Goal: Task Accomplishment & Management: Manage account settings

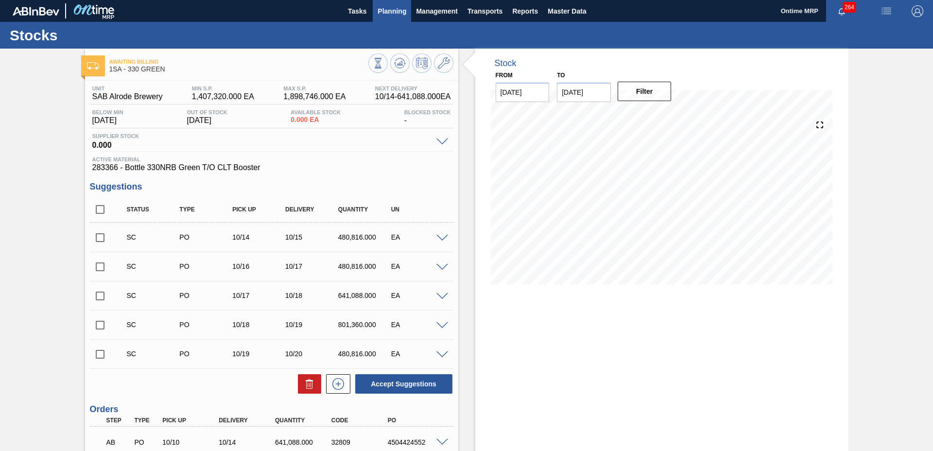
click at [396, 10] on span "Planning" at bounding box center [391, 11] width 29 height 12
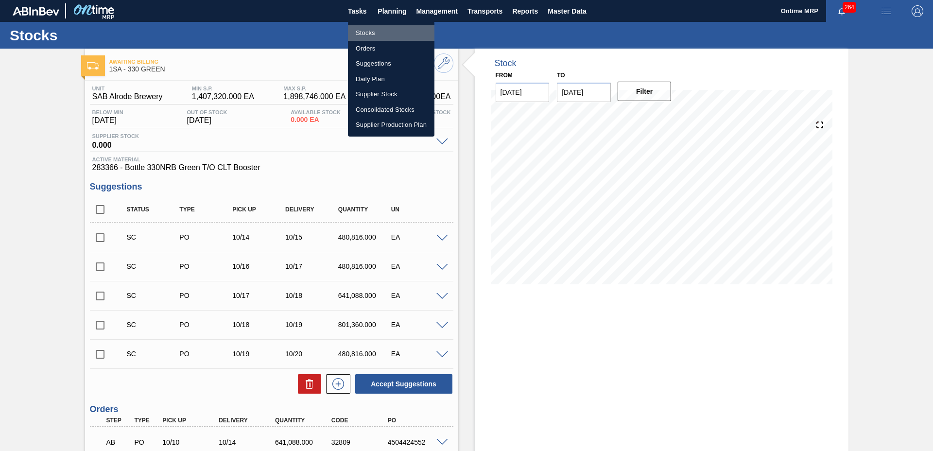
click at [366, 29] on li "Stocks" at bounding box center [391, 33] width 86 height 16
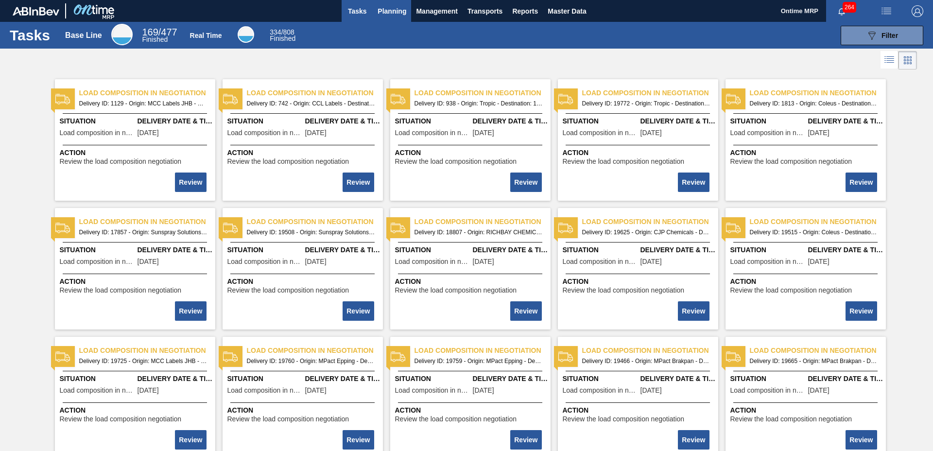
click at [391, 17] on button "Planning" at bounding box center [392, 11] width 38 height 22
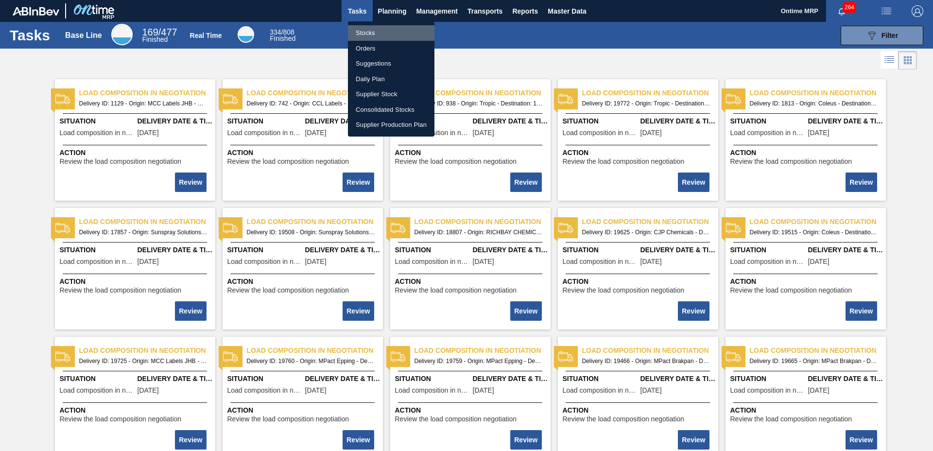
click at [373, 30] on li "Stocks" at bounding box center [391, 33] width 86 height 16
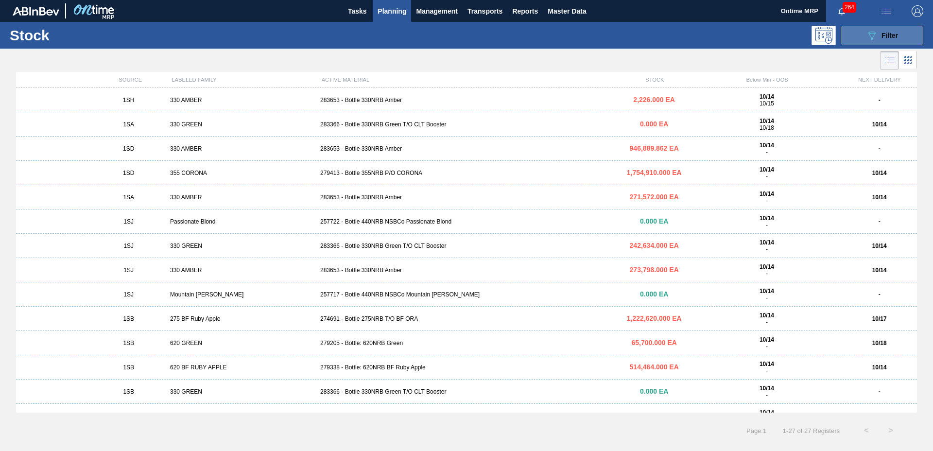
click at [879, 33] on div "089F7B8B-B2A5-4AFE-B5C0-19BA573D28AC Filter" at bounding box center [882, 36] width 32 height 12
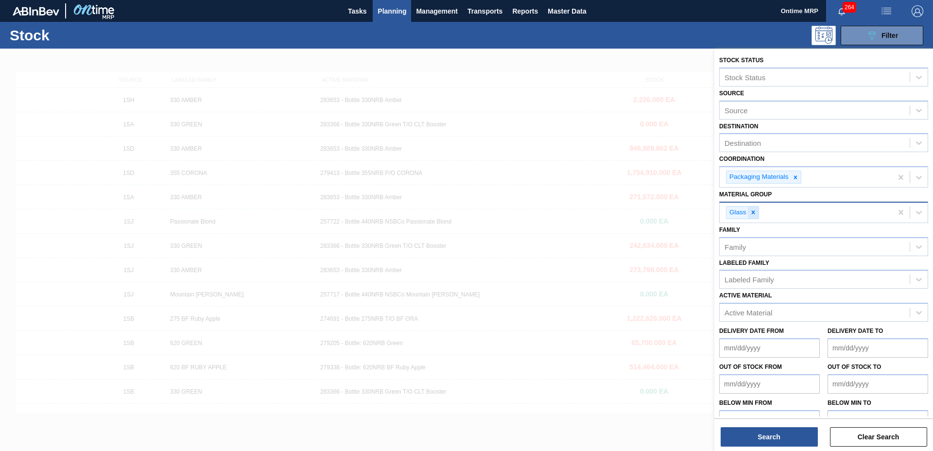
click at [752, 212] on icon at bounding box center [753, 212] width 7 height 7
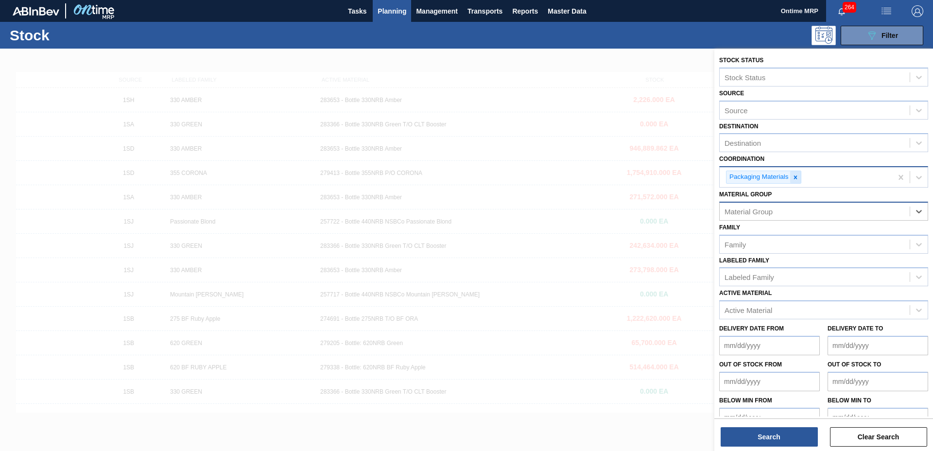
click at [797, 176] on icon at bounding box center [795, 177] width 7 height 7
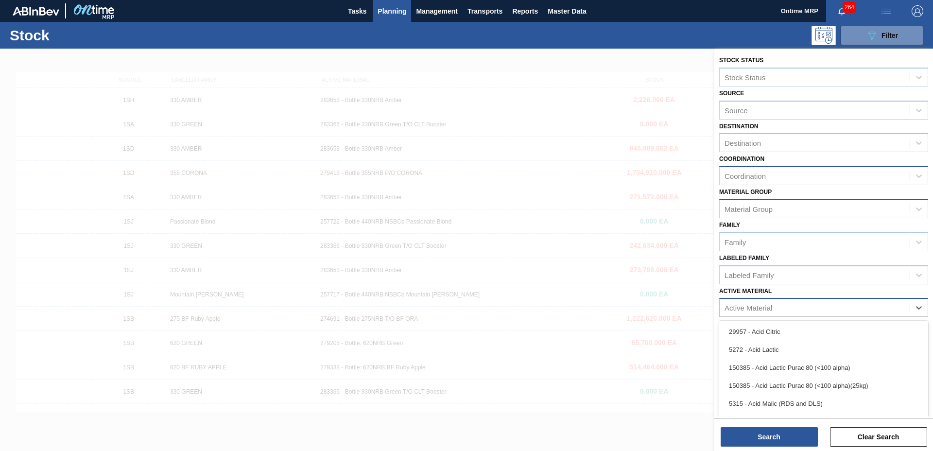
click at [747, 304] on div "Active Material" at bounding box center [748, 308] width 48 height 8
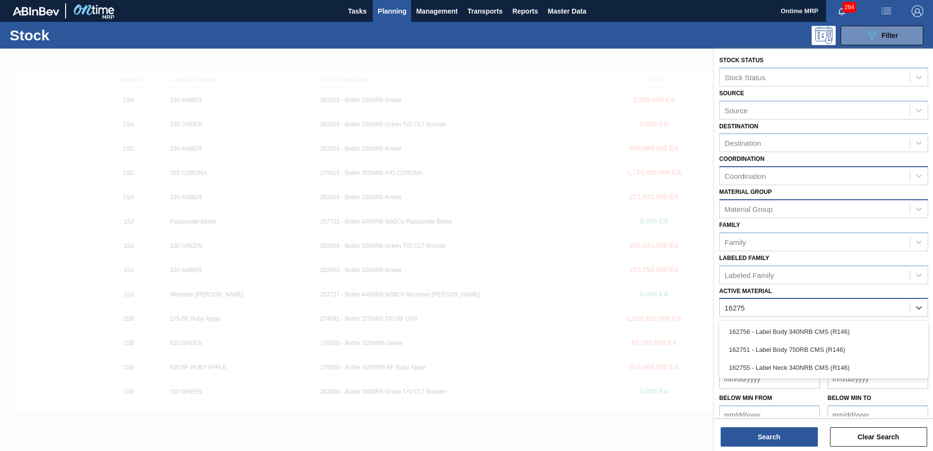
type Material "162751"
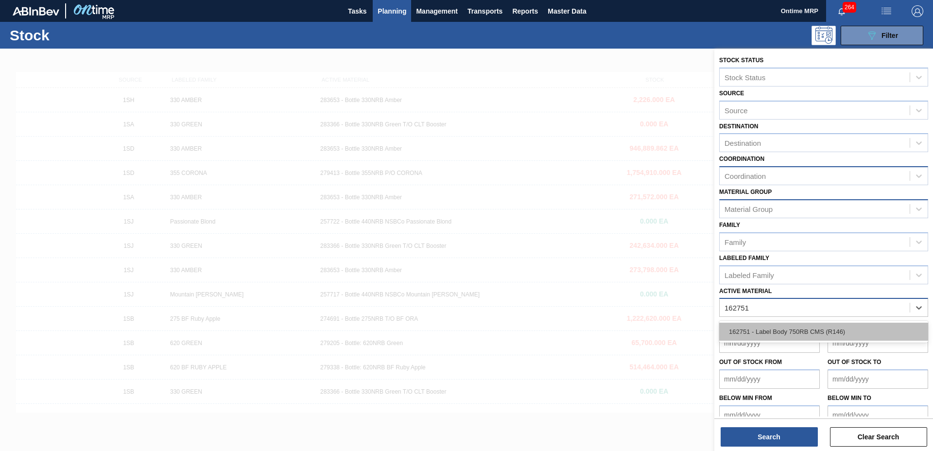
click at [759, 324] on div "162751 - Label Body 750RB CMS (R146)" at bounding box center [823, 332] width 209 height 18
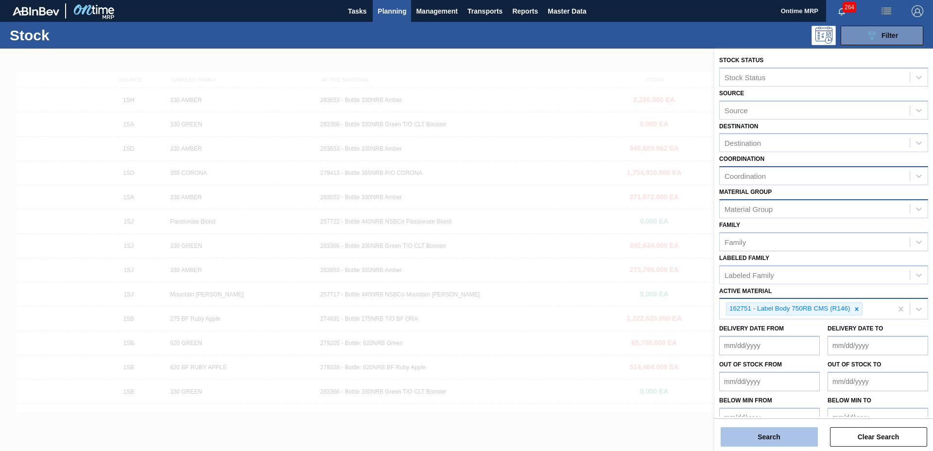
click at [789, 437] on button "Search" at bounding box center [768, 436] width 97 height 19
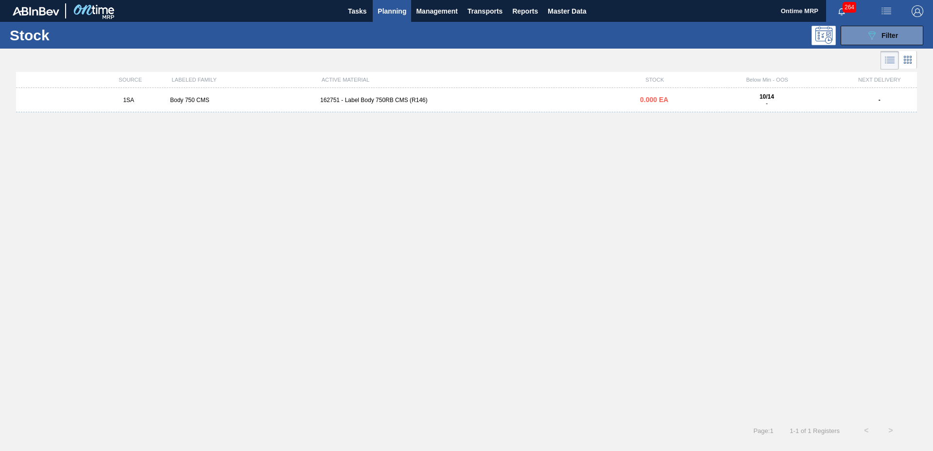
click at [563, 98] on div "162751 - Label Body 750RB CMS (R146)" at bounding box center [466, 100] width 300 height 7
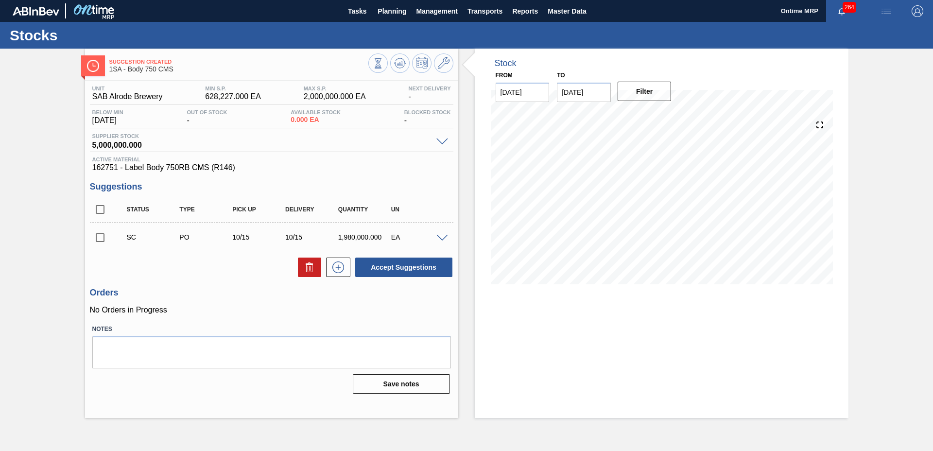
click at [441, 237] on span at bounding box center [442, 238] width 12 height 7
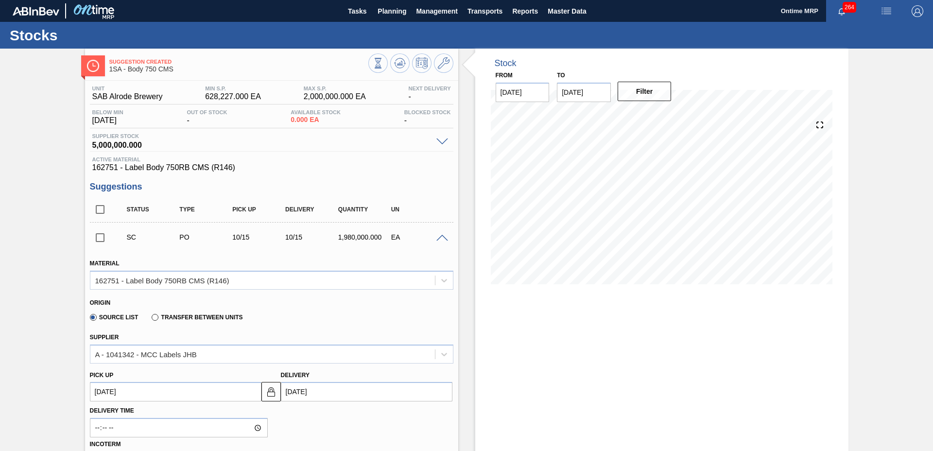
click at [441, 237] on span at bounding box center [442, 238] width 12 height 7
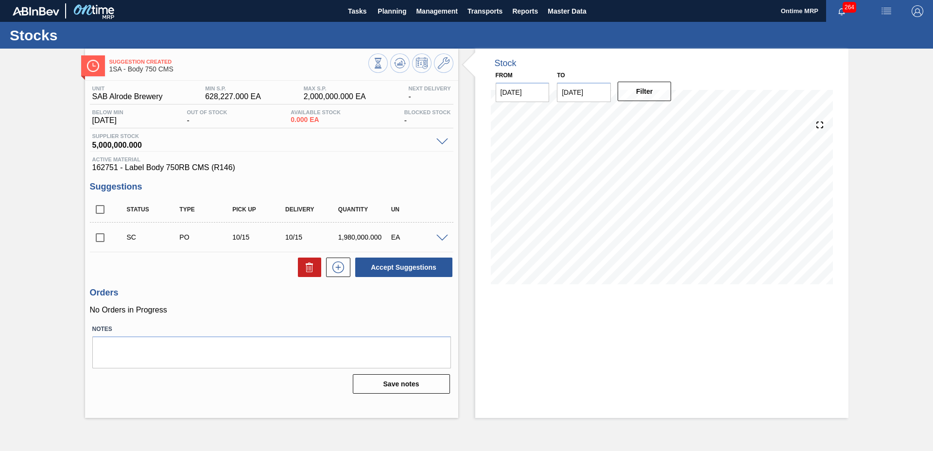
click at [439, 236] on span at bounding box center [442, 238] width 12 height 7
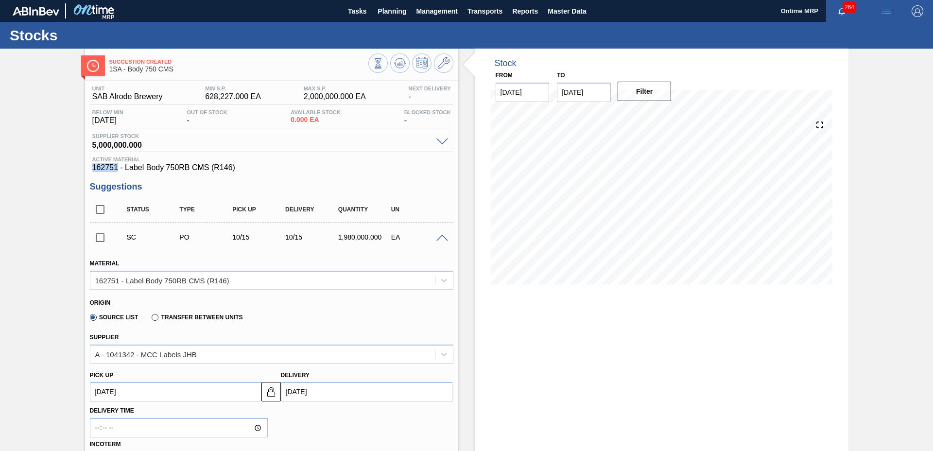
drag, startPoint x: 118, startPoint y: 170, endPoint x: 83, endPoint y: 168, distance: 35.0
click at [83, 168] on div "Suggestion Created 1SA - Body 750 CMS Unit SAB Alrode Brewery MIN S.P. 628,227.…" at bounding box center [466, 407] width 933 height 716
copy span "162751"
click at [400, 17] on button "Planning" at bounding box center [392, 11] width 38 height 22
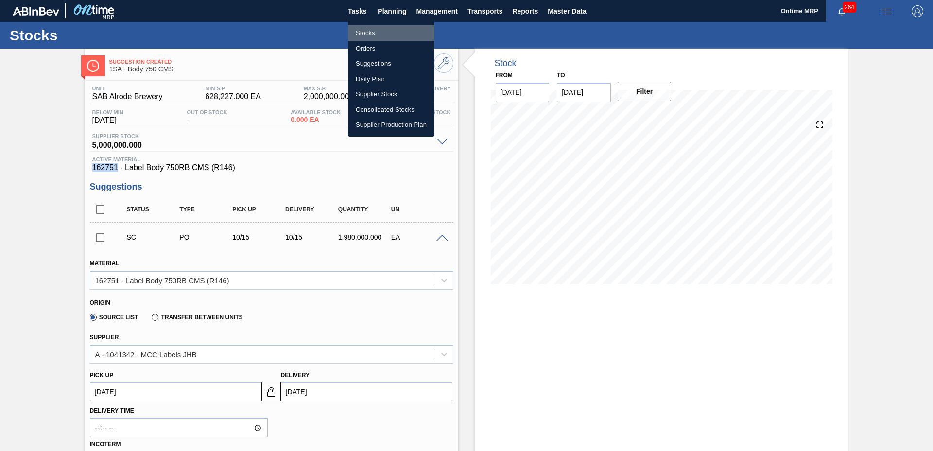
click at [367, 36] on li "Stocks" at bounding box center [391, 33] width 86 height 16
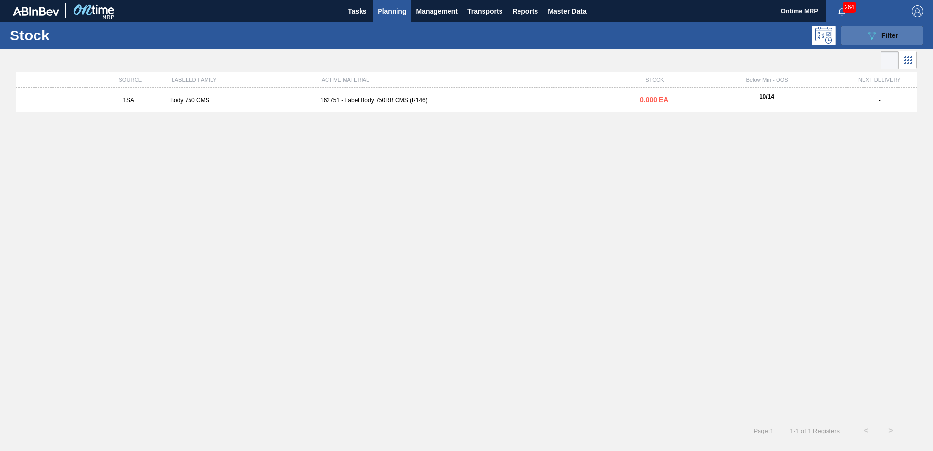
click at [874, 32] on icon at bounding box center [871, 36] width 7 height 8
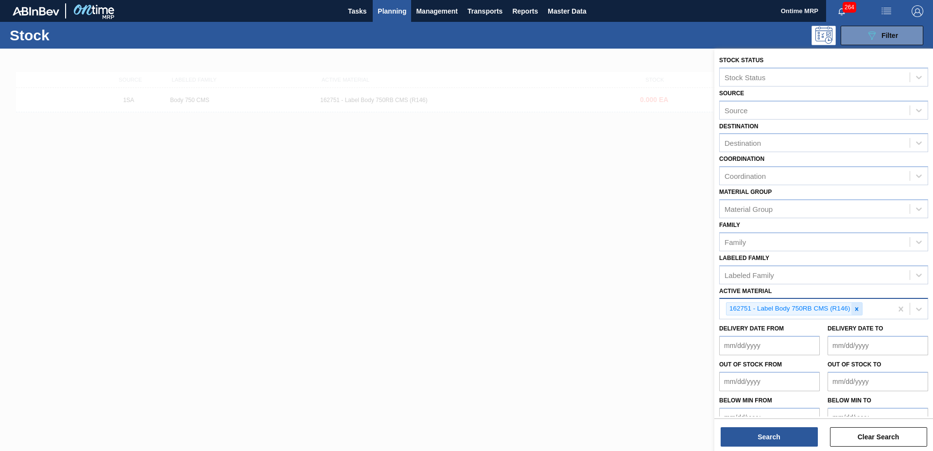
click at [853, 310] on div at bounding box center [856, 309] width 11 height 12
paste Material "279747"
type Material "279747"
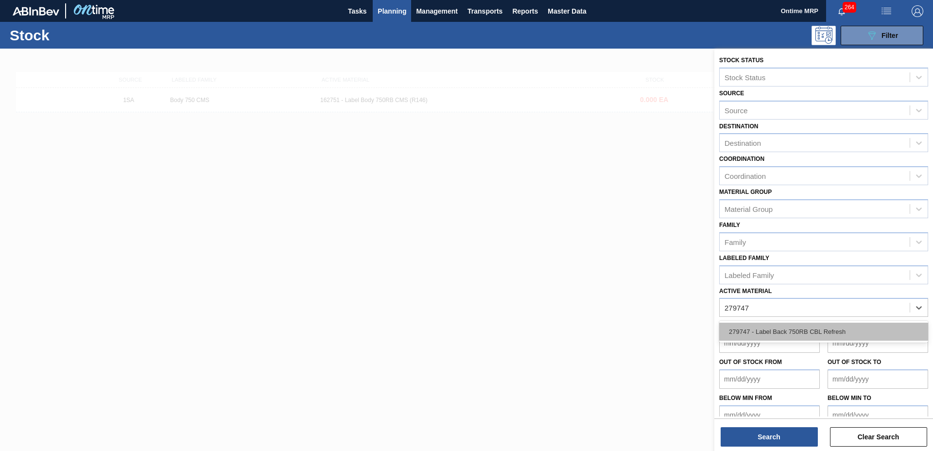
click at [805, 334] on div "279747 - Label Back 750RB CBL Refresh" at bounding box center [823, 332] width 209 height 18
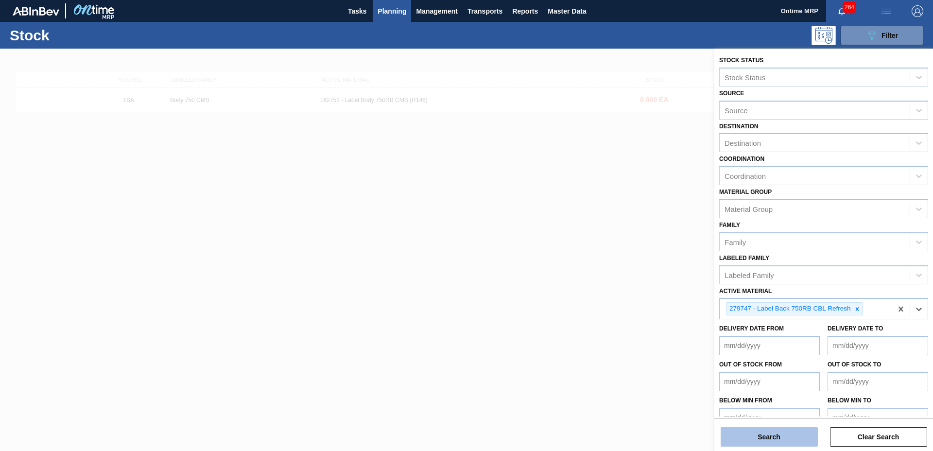
click at [779, 435] on button "Search" at bounding box center [768, 436] width 97 height 19
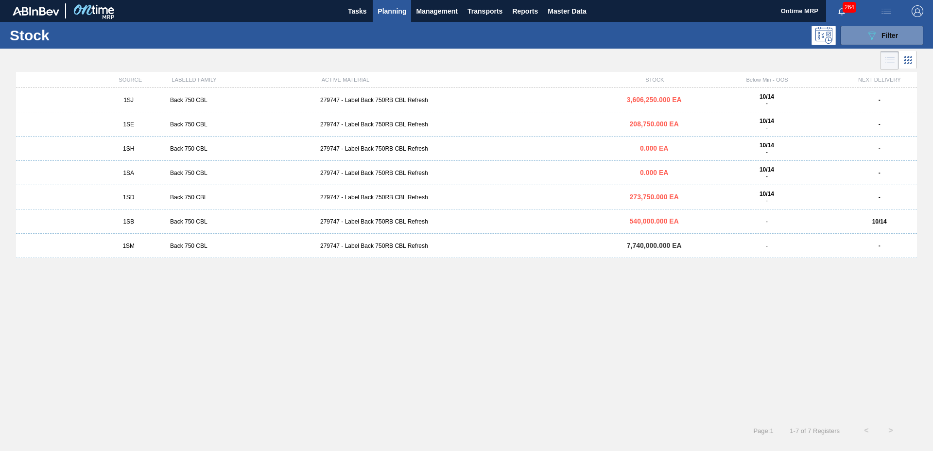
click at [148, 221] on div "1SB" at bounding box center [128, 221] width 75 height 7
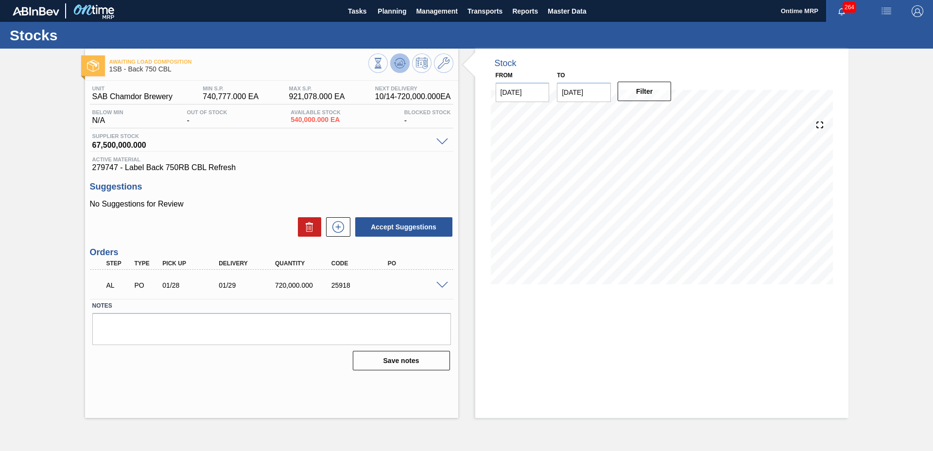
click at [401, 63] on icon at bounding box center [401, 63] width 1 height 4
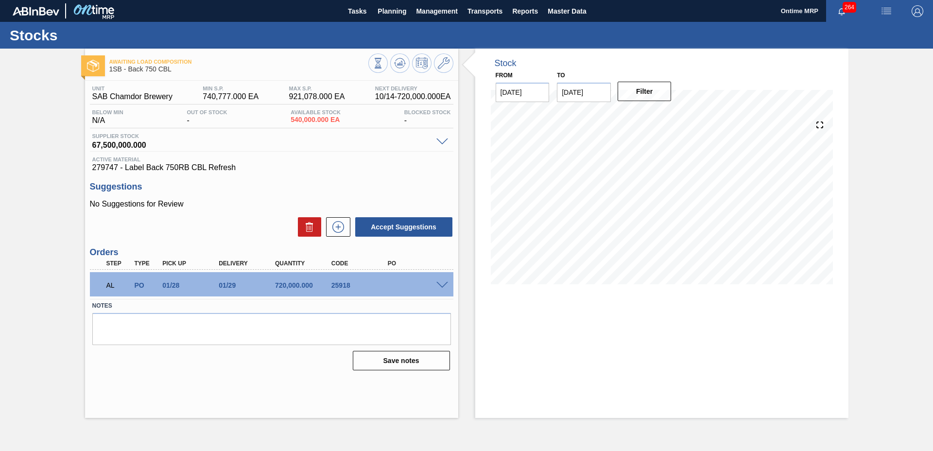
click at [439, 284] on span at bounding box center [442, 285] width 12 height 7
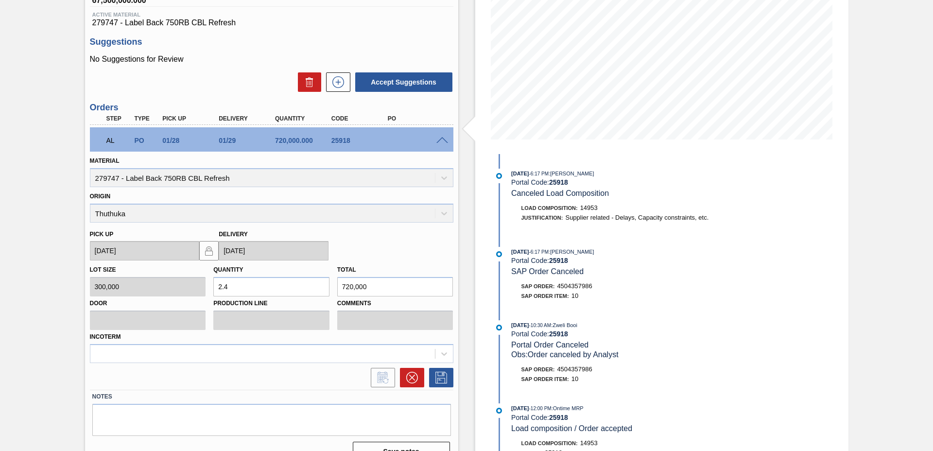
scroll to position [163, 0]
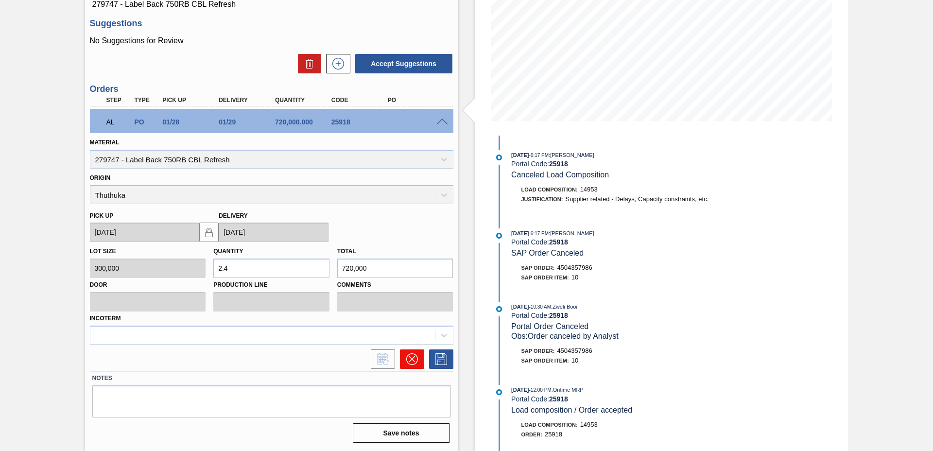
click at [412, 356] on icon at bounding box center [412, 359] width 12 height 12
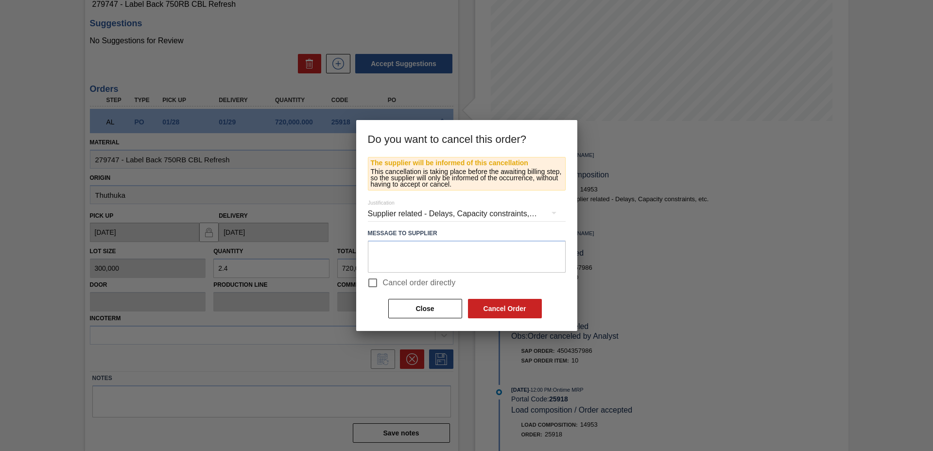
click at [375, 282] on input "Cancel order directly" at bounding box center [372, 283] width 20 height 20
checkbox input "true"
click at [499, 304] on button "Cancel Order" at bounding box center [505, 308] width 74 height 19
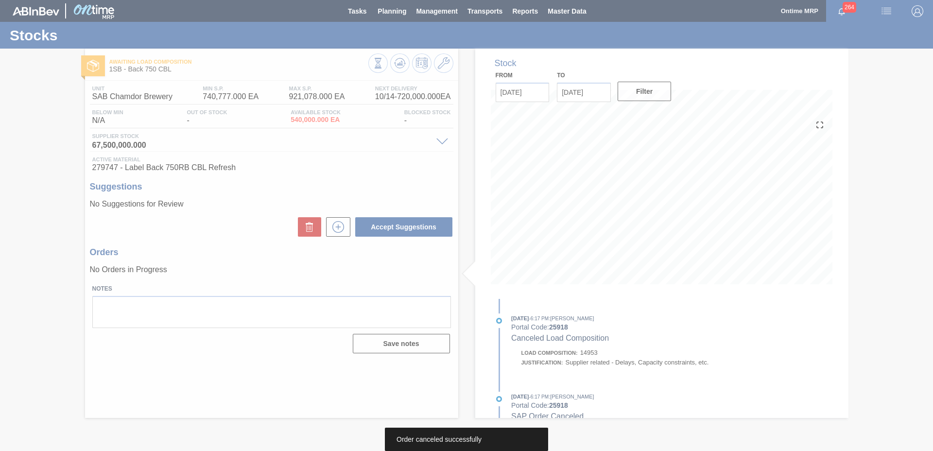
scroll to position [0, 0]
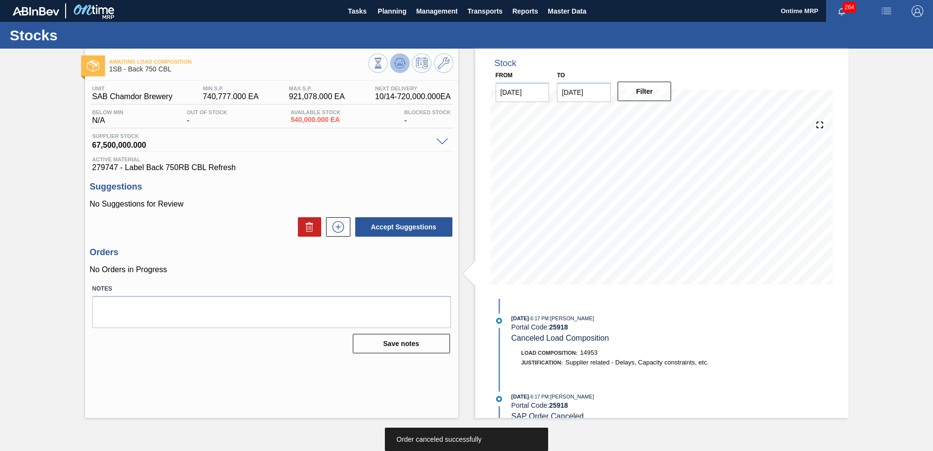
click at [396, 58] on icon at bounding box center [400, 63] width 12 height 12
